Goal: Navigation & Orientation: Find specific page/section

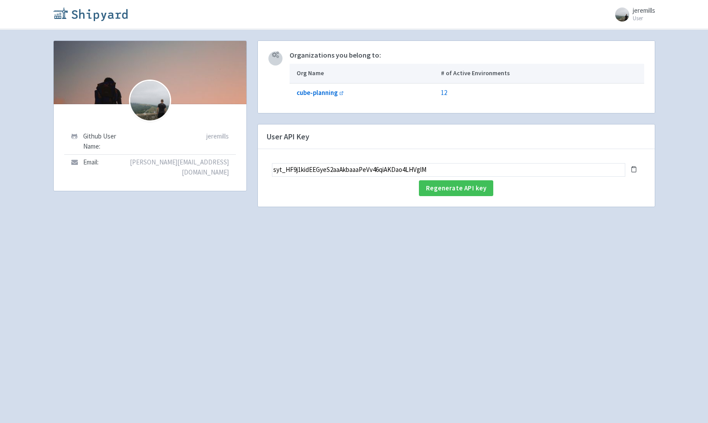
click at [94, 15] on img at bounding box center [90, 14] width 74 height 14
